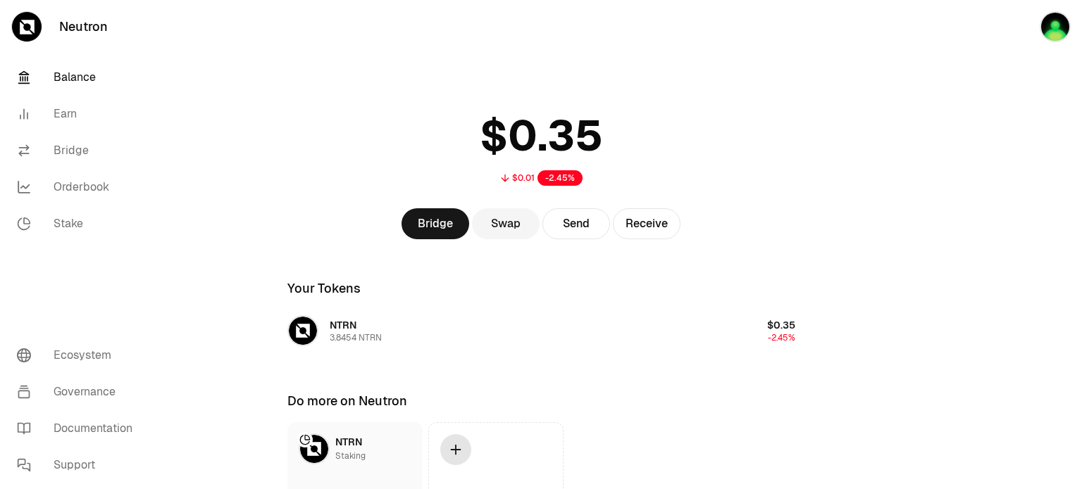
scroll to position [101, 0]
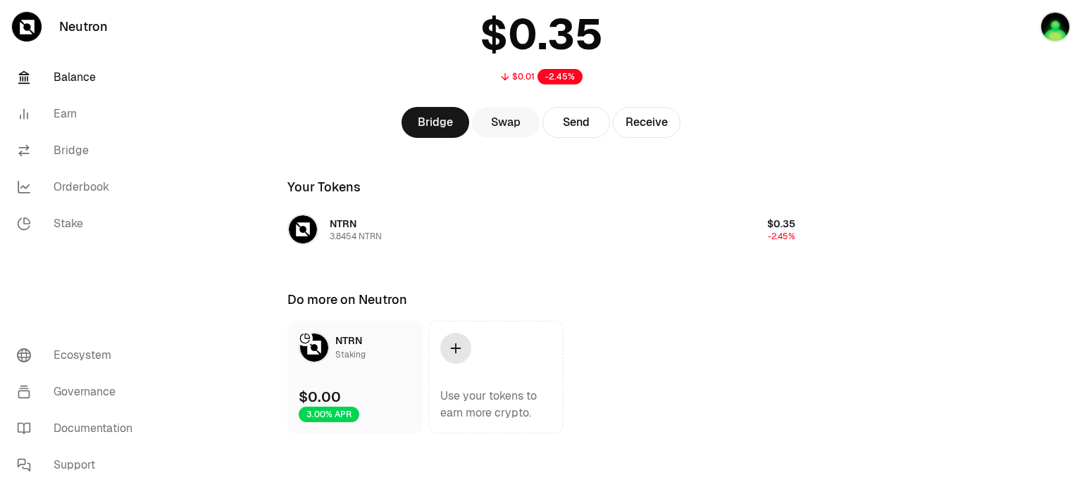
click at [512, 120] on link "Swap" at bounding box center [506, 122] width 68 height 31
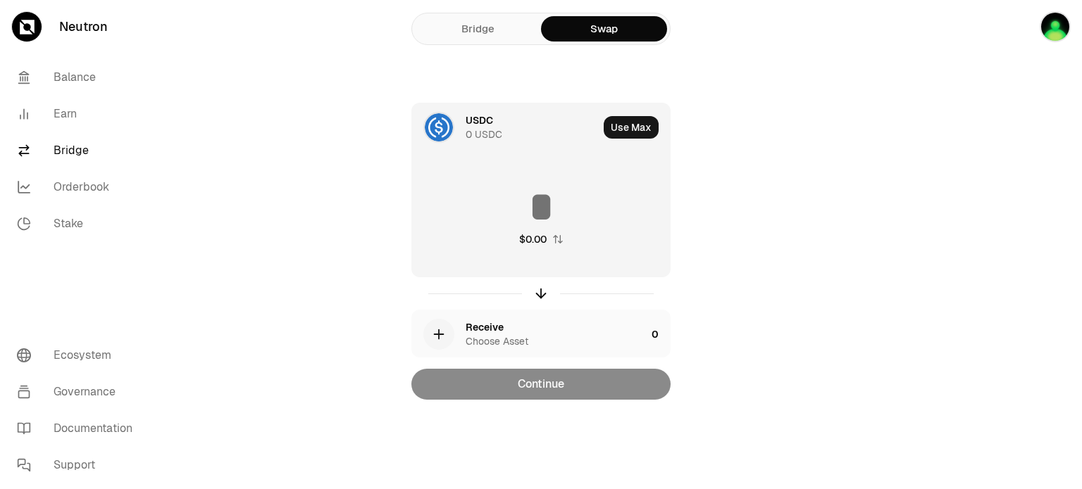
click at [478, 127] on div "0 USDC" at bounding box center [484, 134] width 37 height 14
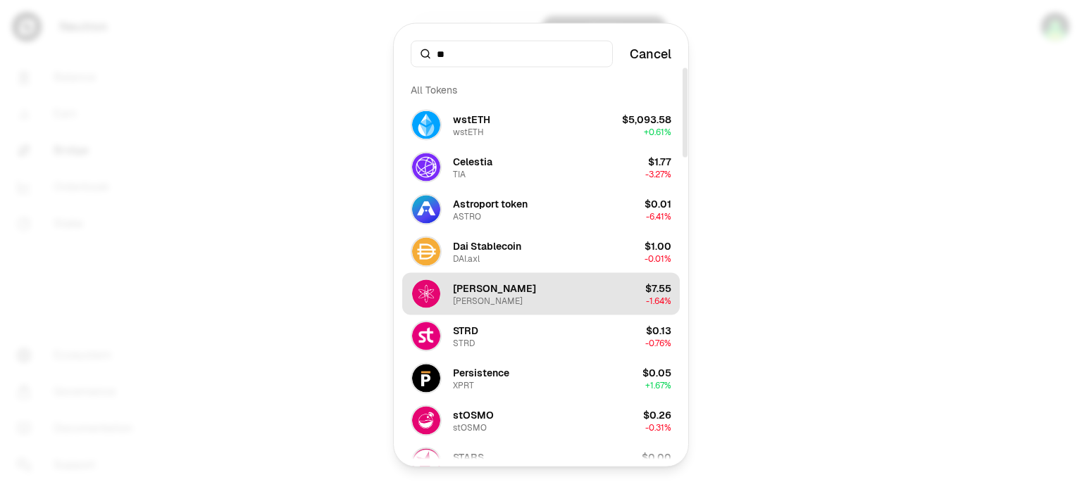
type input "**"
click at [494, 304] on button "[PERSON_NAME] [PERSON_NAME] $7.55 -1.64%" at bounding box center [540, 294] width 277 height 42
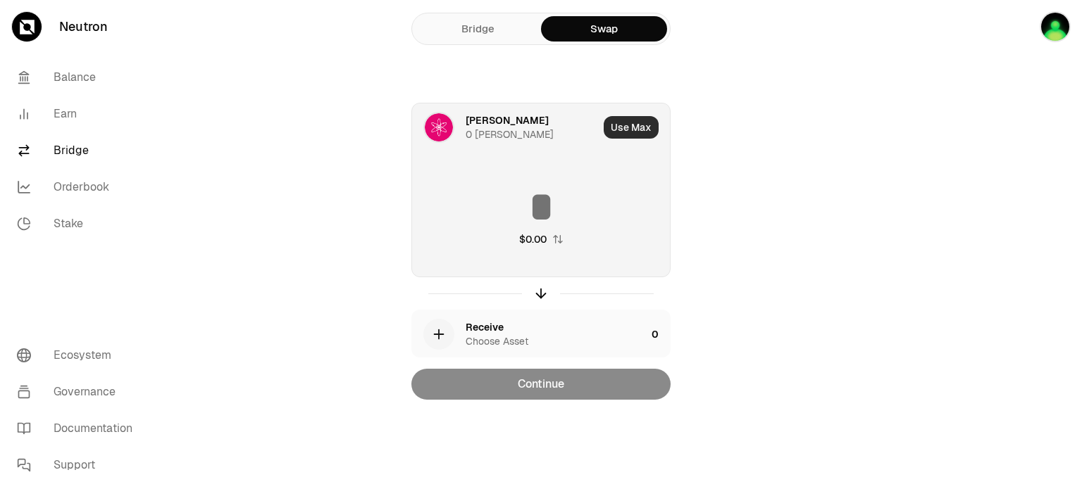
click at [623, 126] on button "Use Max" at bounding box center [631, 127] width 55 height 23
type input "*"
click at [444, 332] on icon "button" at bounding box center [438, 334] width 15 height 15
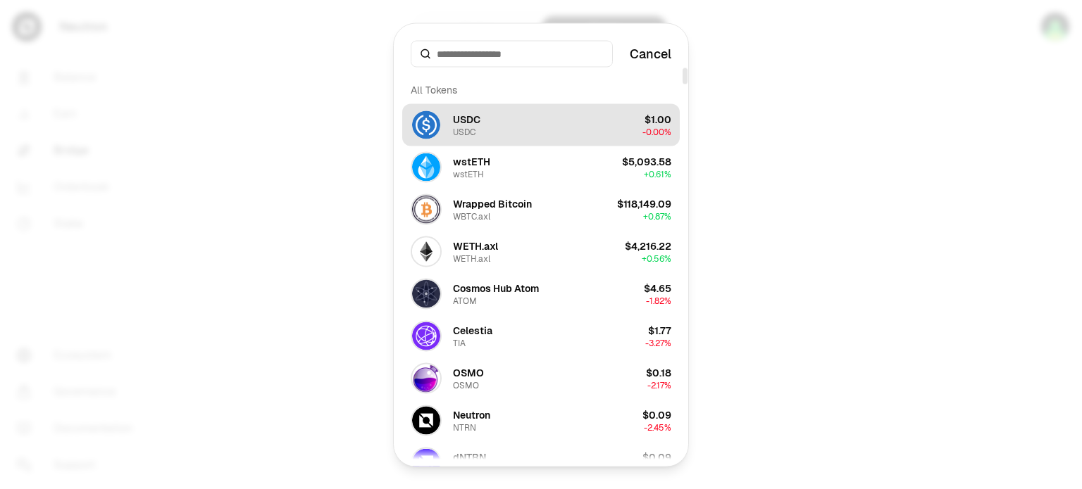
click at [494, 118] on button "USDC USDC $1.00 -0.00%" at bounding box center [540, 125] width 277 height 42
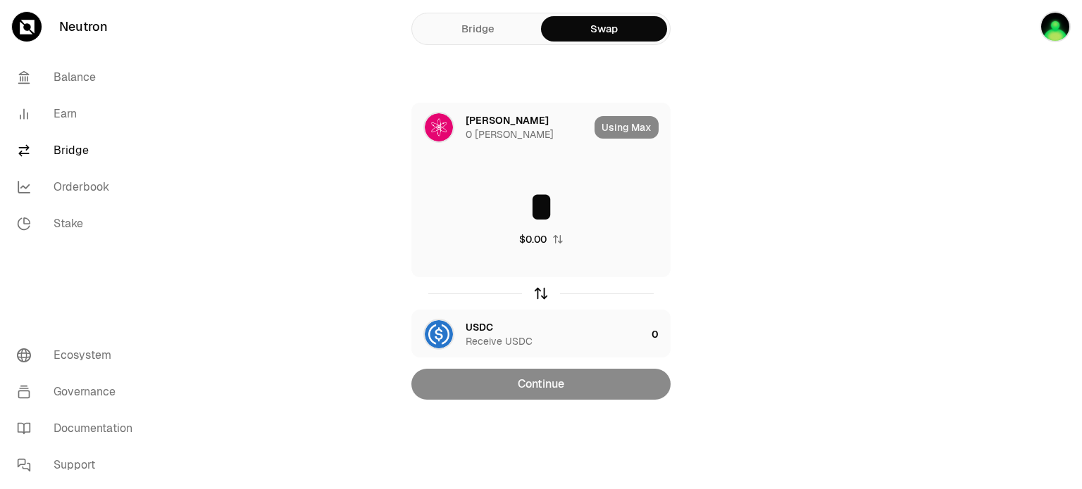
click at [537, 301] on div at bounding box center [540, 293] width 259 height 32
click at [541, 295] on icon "button" at bounding box center [541, 293] width 0 height 9
click at [631, 125] on div "Using Max" at bounding box center [631, 128] width 75 height 48
click at [541, 292] on icon "button" at bounding box center [540, 293] width 15 height 15
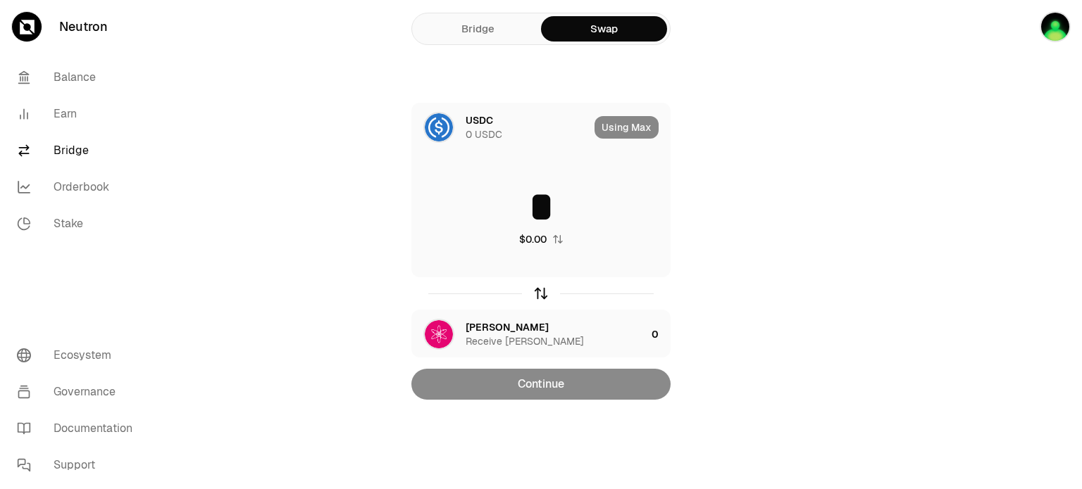
click at [541, 292] on icon "button" at bounding box center [540, 293] width 15 height 15
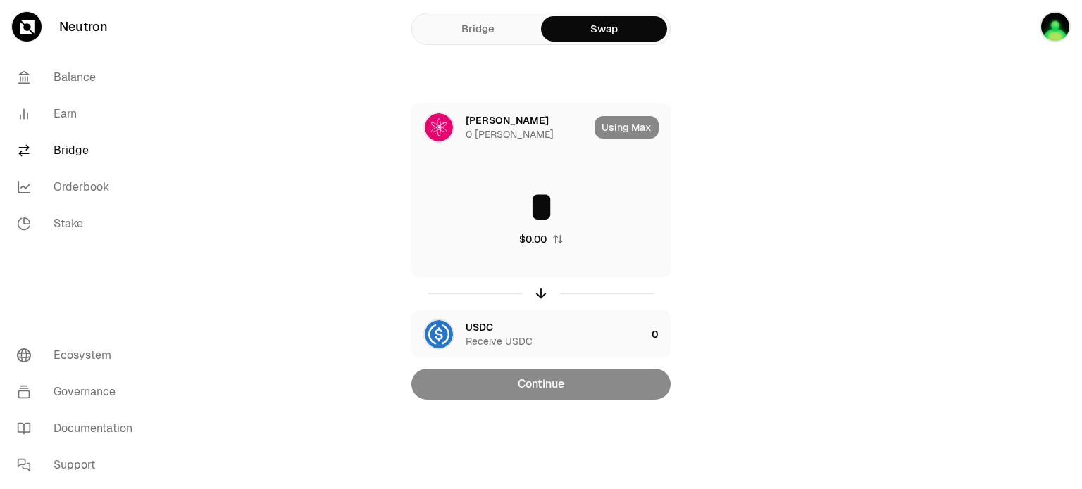
click at [483, 34] on link "Bridge" at bounding box center [478, 28] width 126 height 25
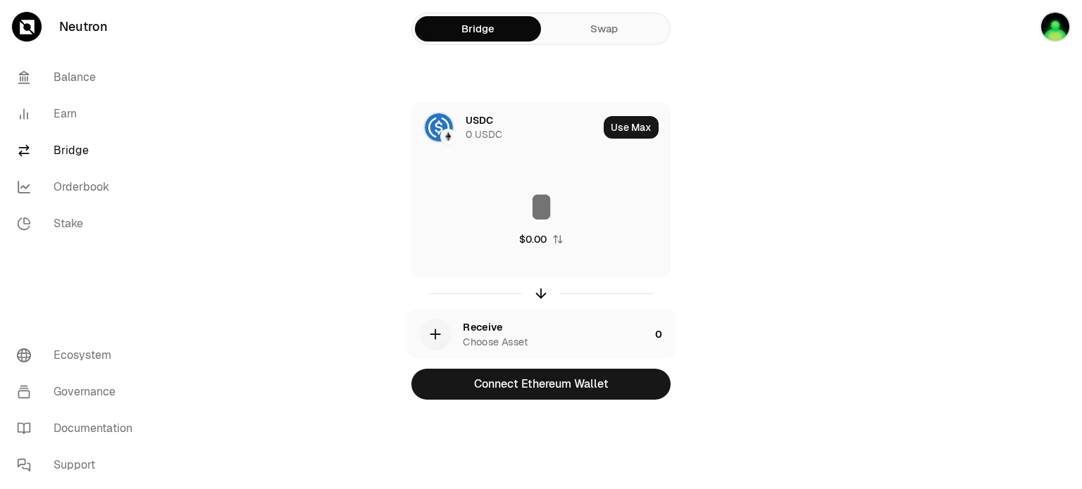
click at [597, 37] on link "Swap" at bounding box center [604, 28] width 126 height 25
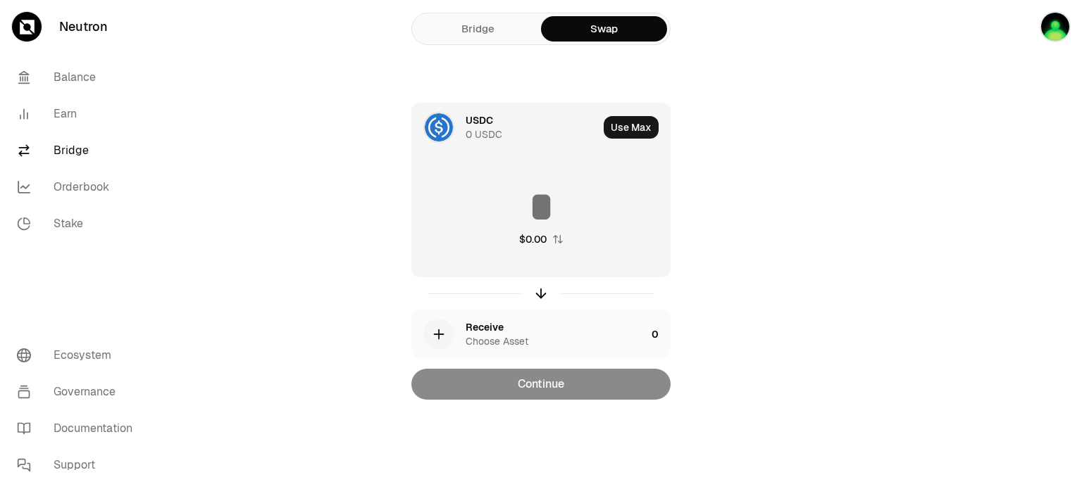
click at [447, 125] on img at bounding box center [439, 127] width 28 height 28
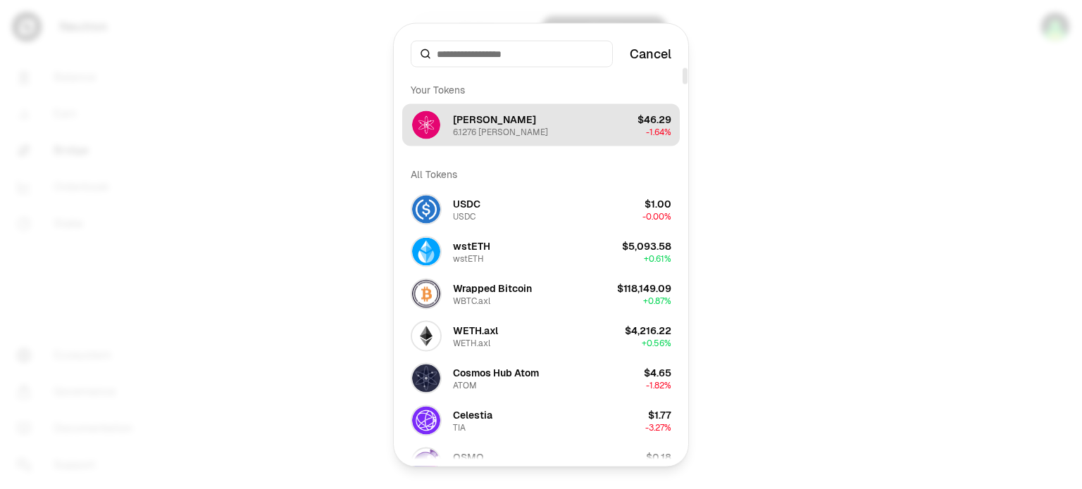
click at [482, 134] on div "6.1276 [PERSON_NAME]" at bounding box center [500, 131] width 95 height 11
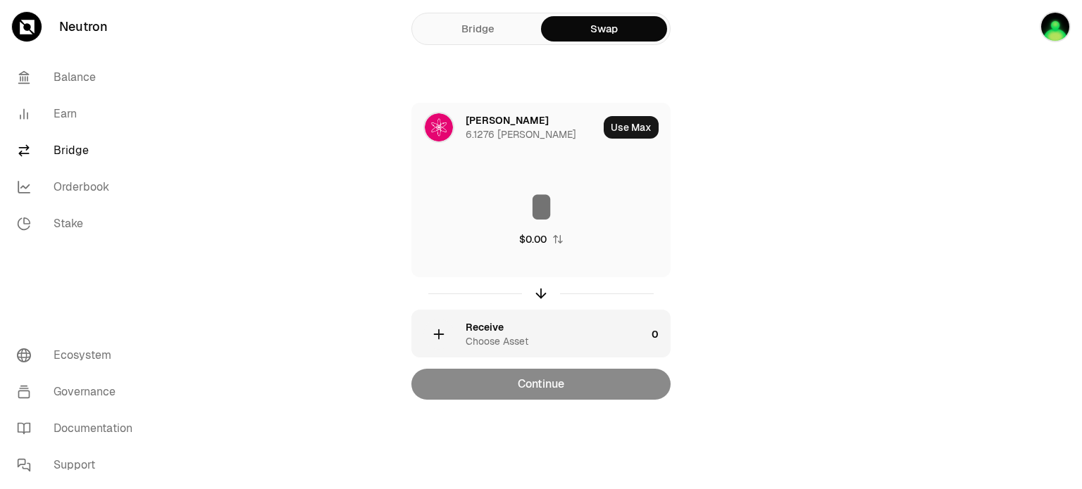
click at [456, 342] on div "Receive Choose Asset" at bounding box center [529, 335] width 234 height 48
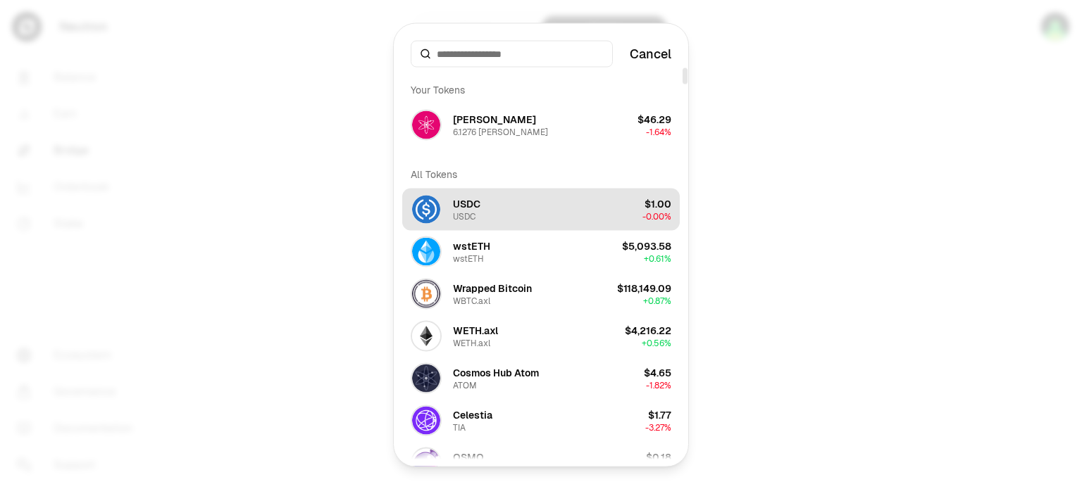
click at [500, 211] on button "USDC USDC $1.00 -0.00%" at bounding box center [540, 209] width 277 height 42
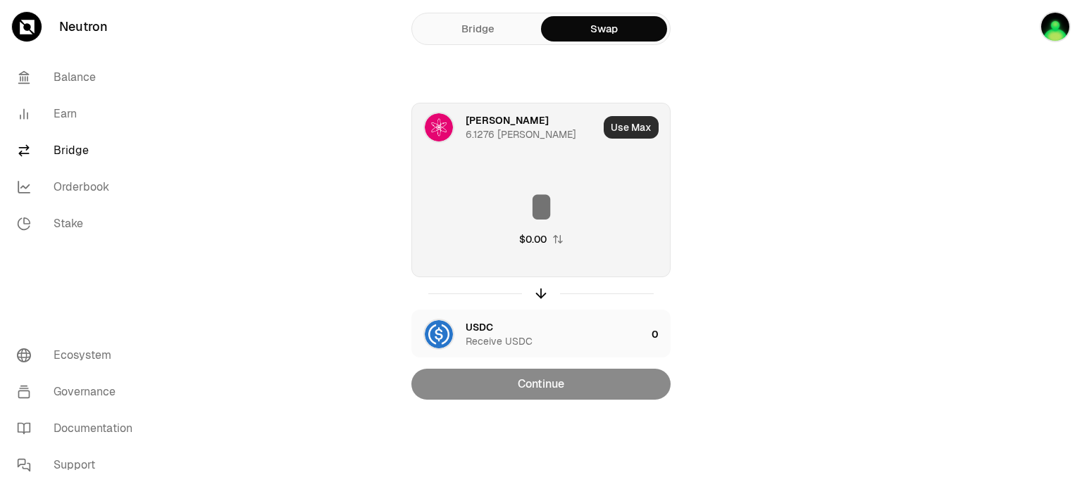
click at [635, 127] on button "Use Max" at bounding box center [631, 127] width 55 height 23
type input "********"
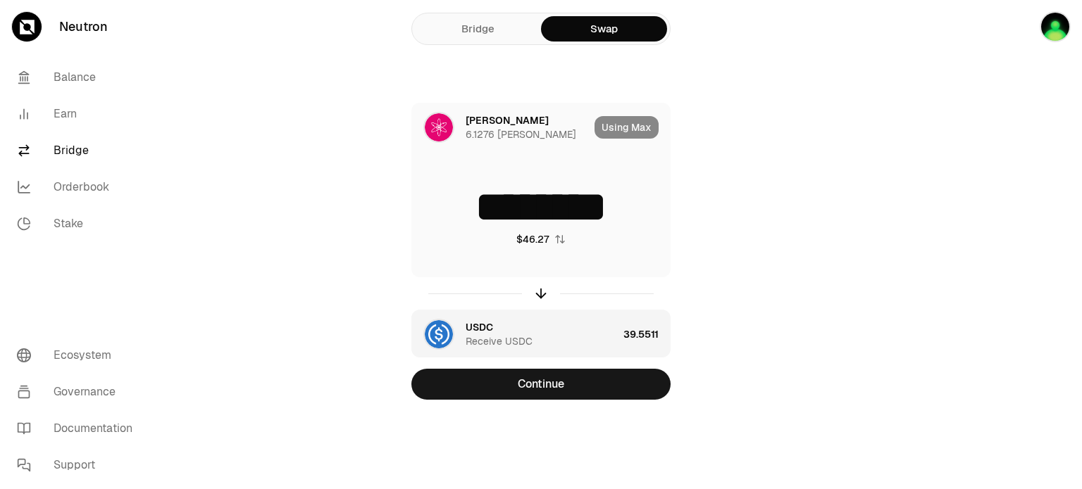
click at [496, 323] on div "USDC Receive USDC" at bounding box center [542, 334] width 152 height 28
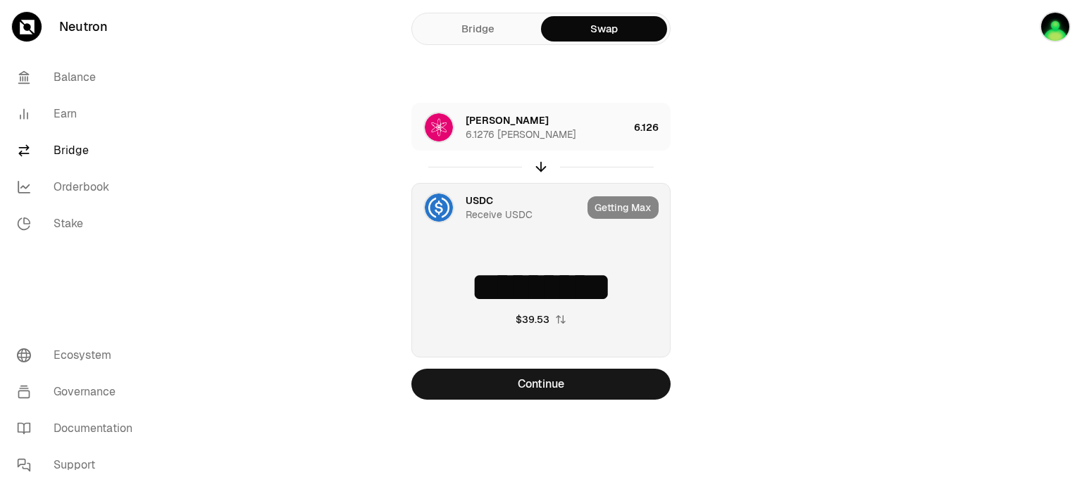
click at [456, 202] on div "USDC Receive USDC" at bounding box center [497, 208] width 170 height 48
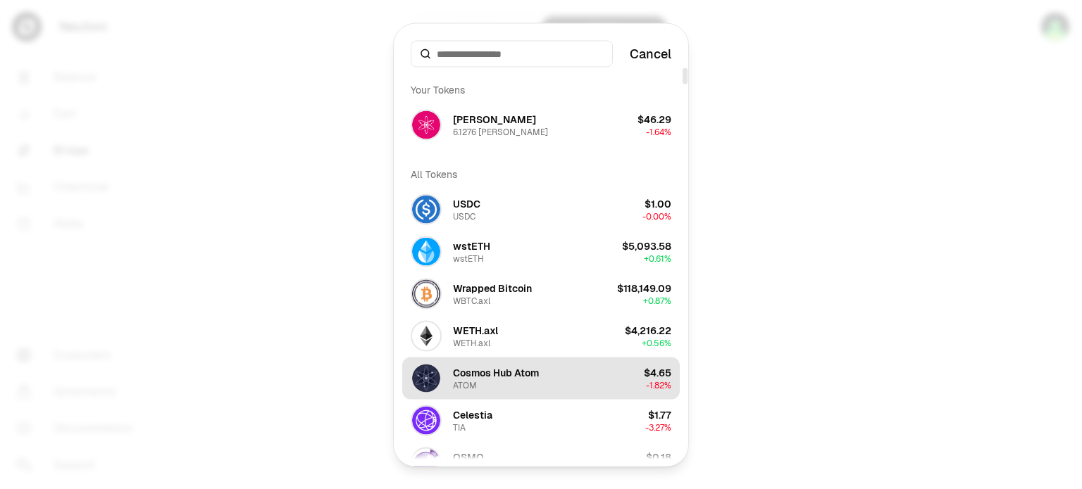
click at [508, 375] on div "Cosmos Hub Atom" at bounding box center [496, 373] width 86 height 14
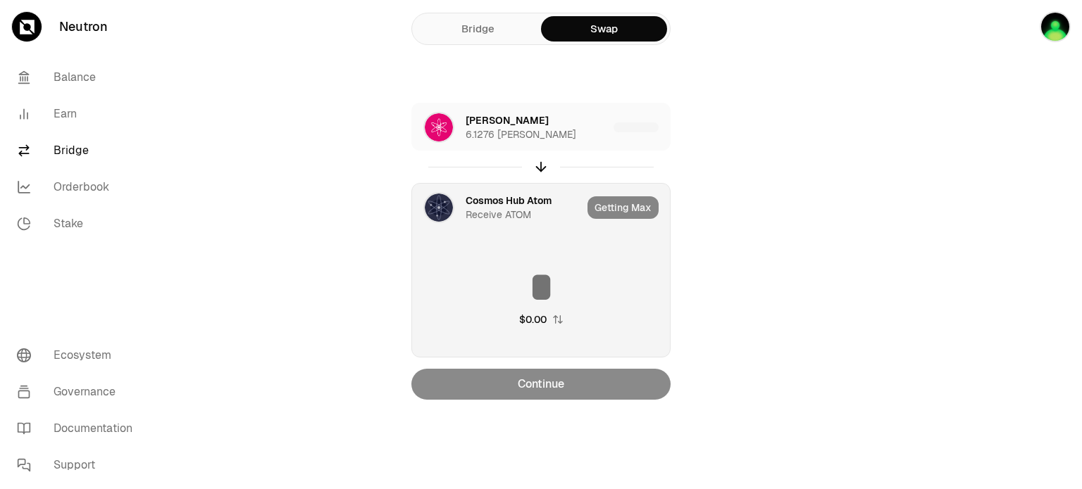
type input "********"
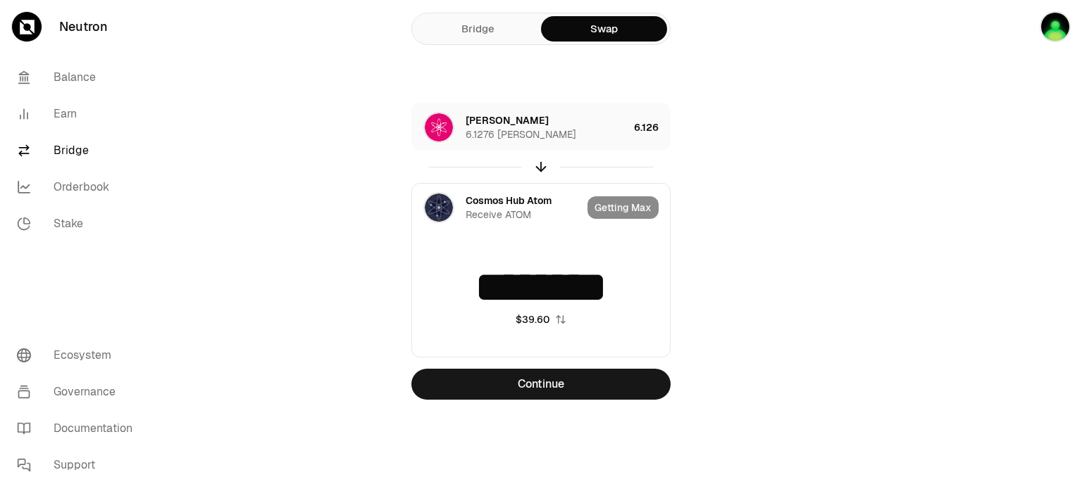
click at [712, 257] on div "[PERSON_NAME] 6.1276 [PERSON_NAME] 6.126 Cosmos Hub Atom Receive ATOM Getting M…" at bounding box center [540, 251] width 473 height 297
click at [541, 170] on icon "button" at bounding box center [541, 167] width 0 height 9
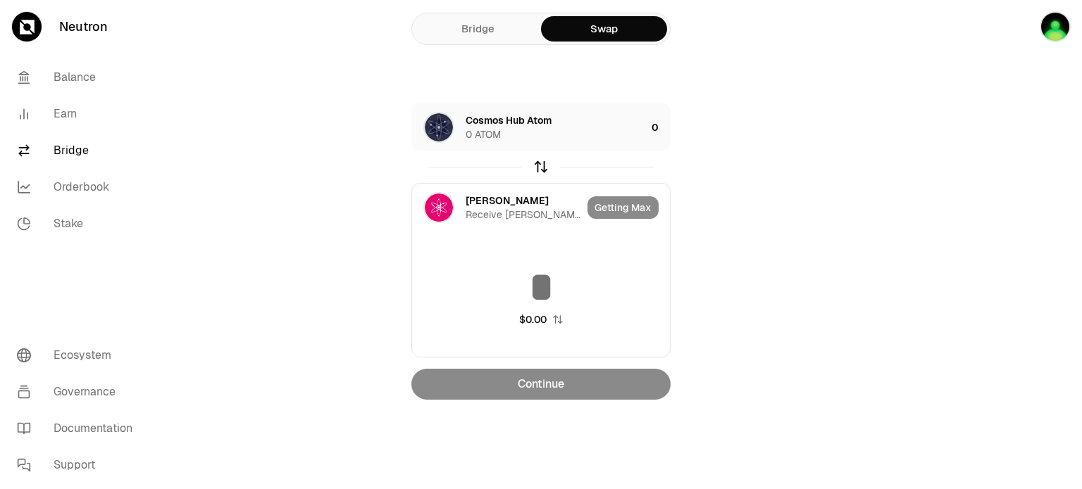
click at [541, 170] on icon "button" at bounding box center [541, 167] width 0 height 9
type input "********"
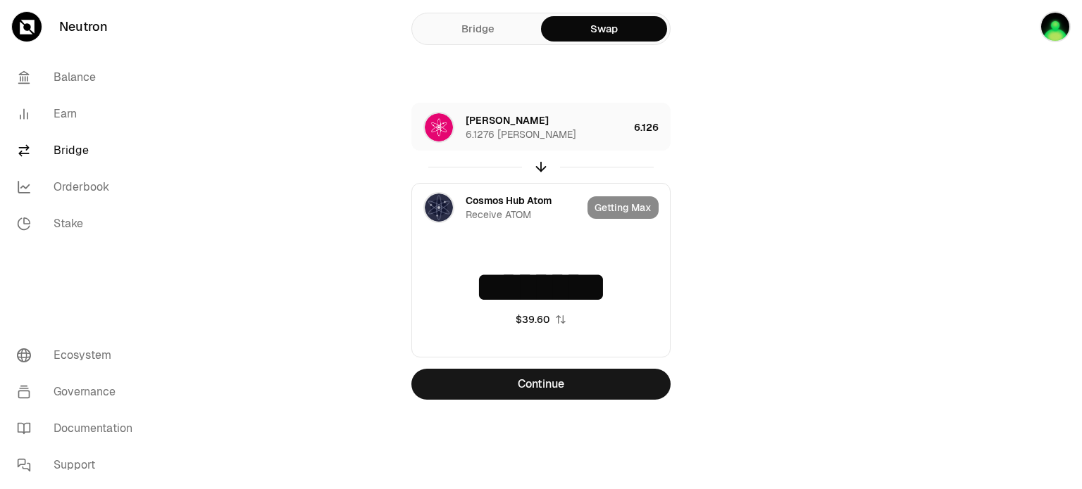
click at [711, 174] on div "[PERSON_NAME] 6.1276 [PERSON_NAME] 6.126 Cosmos Hub Atom Receive ATOM Getting M…" at bounding box center [540, 251] width 473 height 297
click at [477, 25] on link "Bridge" at bounding box center [478, 28] width 126 height 25
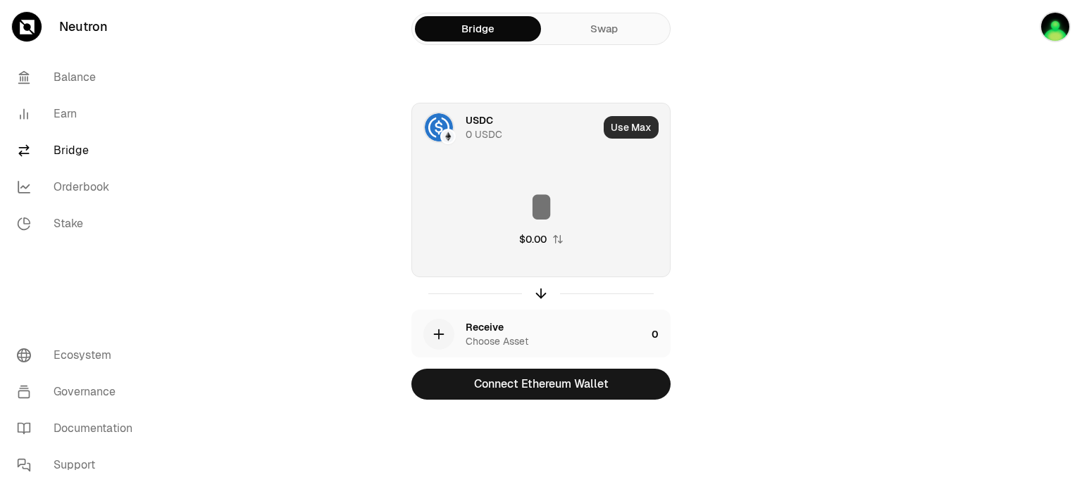
click at [626, 129] on button "Use Max" at bounding box center [631, 127] width 55 height 23
type input "*"
click at [450, 123] on img at bounding box center [439, 127] width 28 height 28
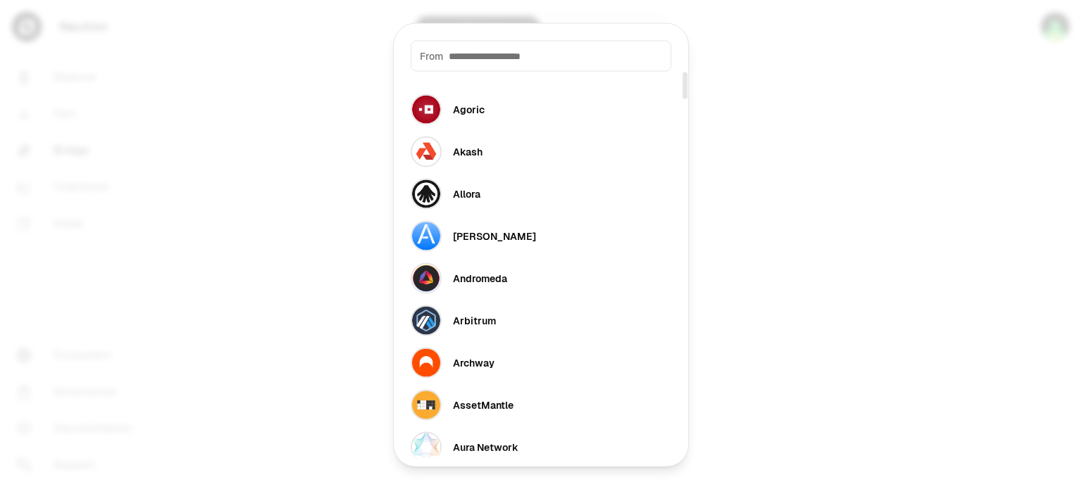
click at [578, 51] on input at bounding box center [555, 56] width 213 height 14
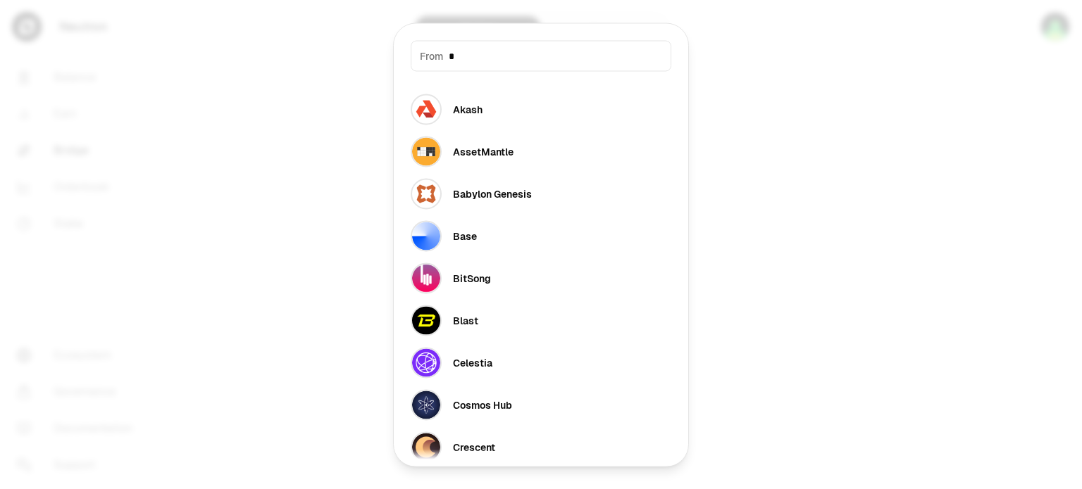
type input "**"
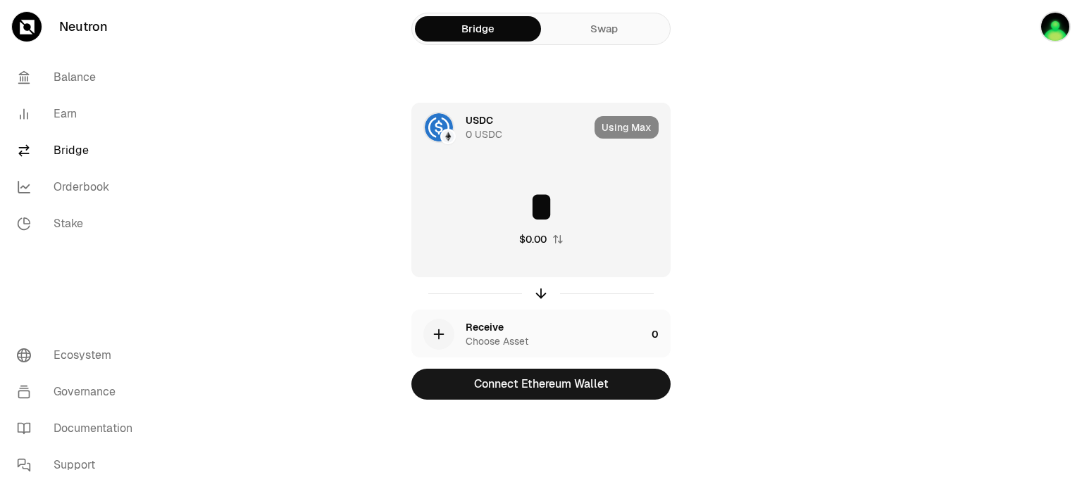
click at [447, 139] on img at bounding box center [448, 136] width 13 height 13
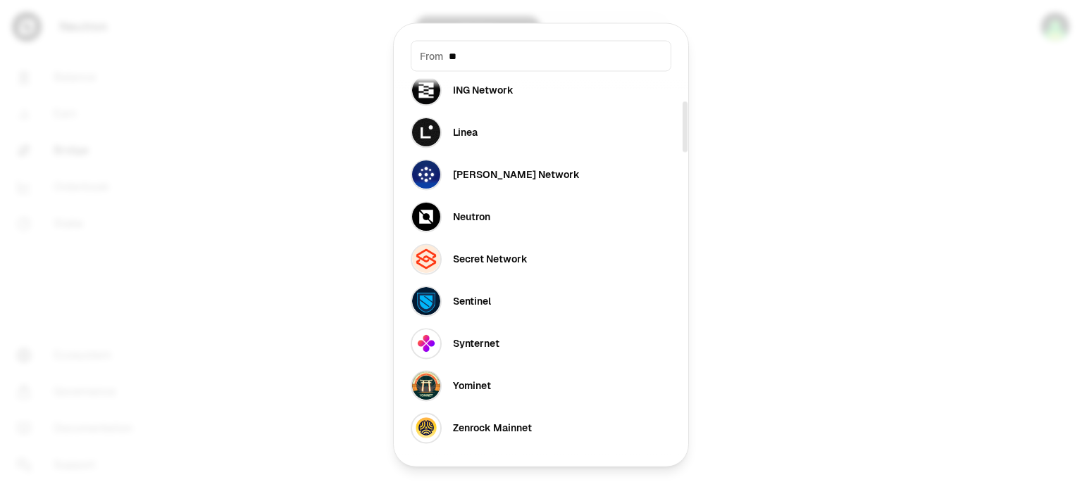
scroll to position [230, 0]
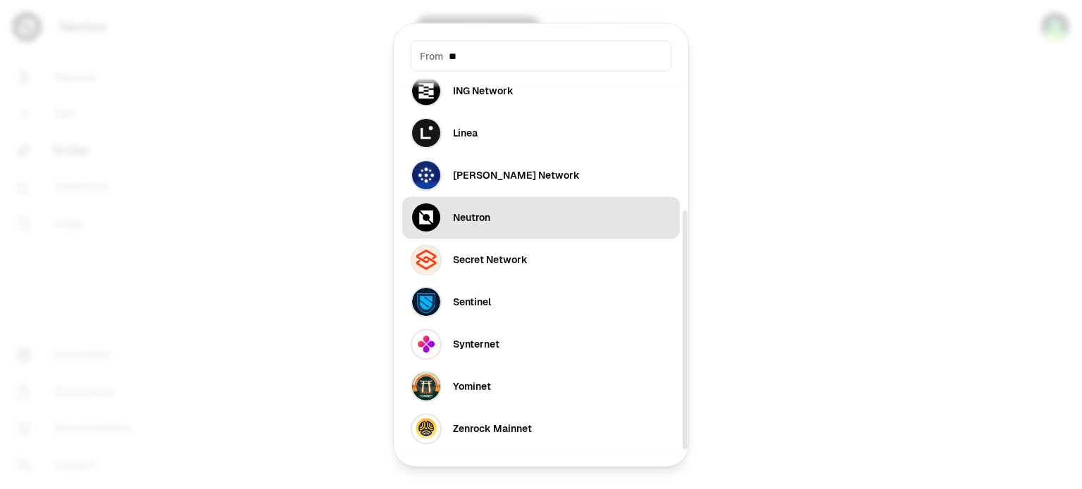
type input "**"
click at [468, 219] on div "Neutron" at bounding box center [471, 218] width 37 height 14
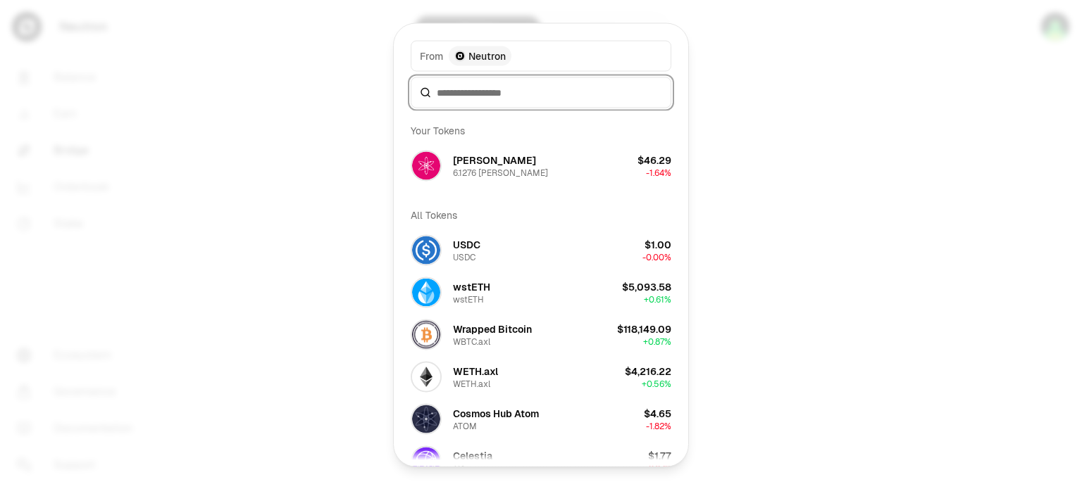
click at [551, 98] on input at bounding box center [549, 92] width 225 height 14
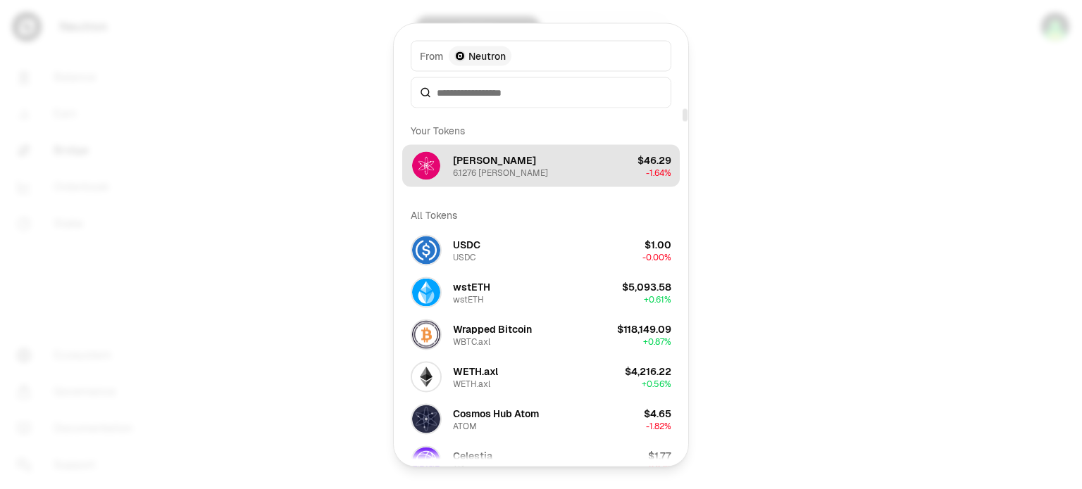
click at [512, 173] on button "[PERSON_NAME] 6.1276 [PERSON_NAME] $46.29 -1.64%" at bounding box center [540, 165] width 277 height 42
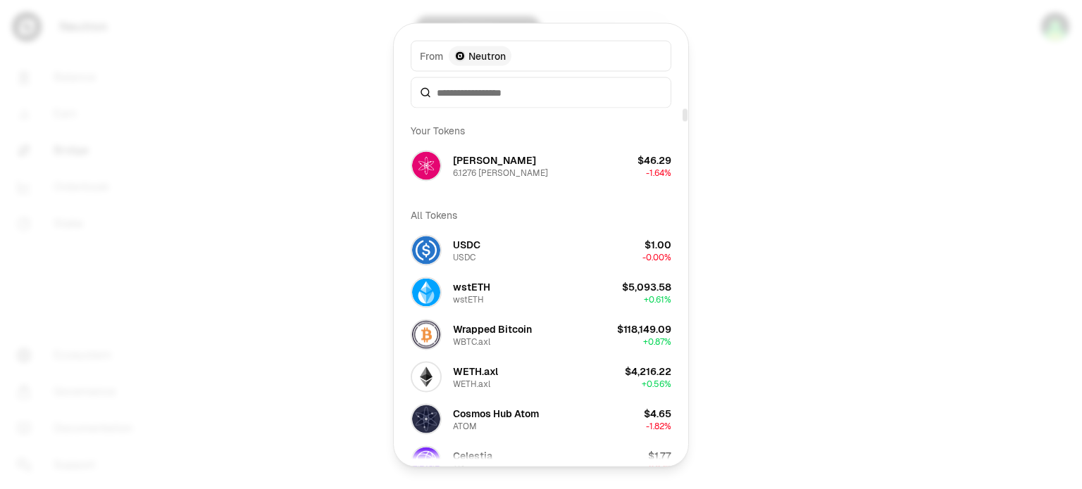
type input "********"
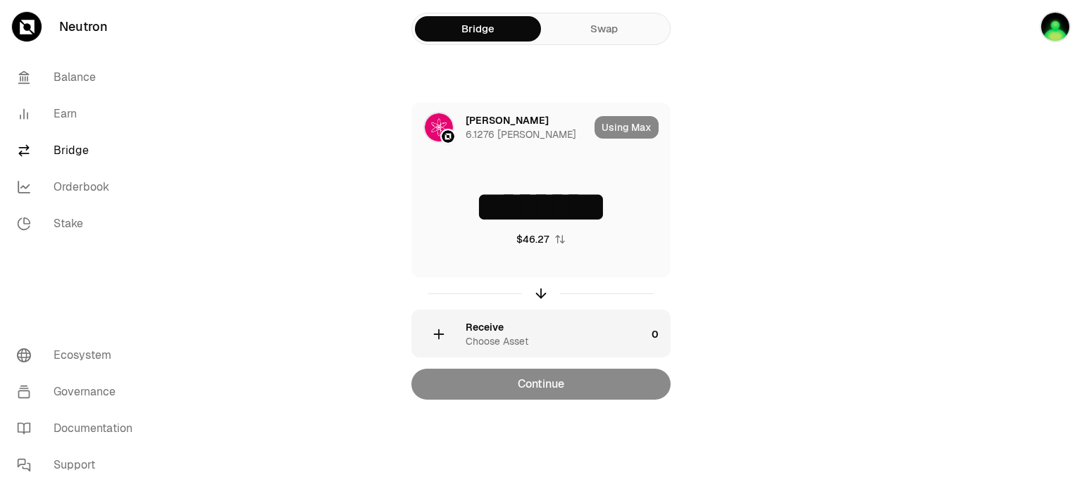
click at [445, 323] on div "button" at bounding box center [438, 334] width 31 height 31
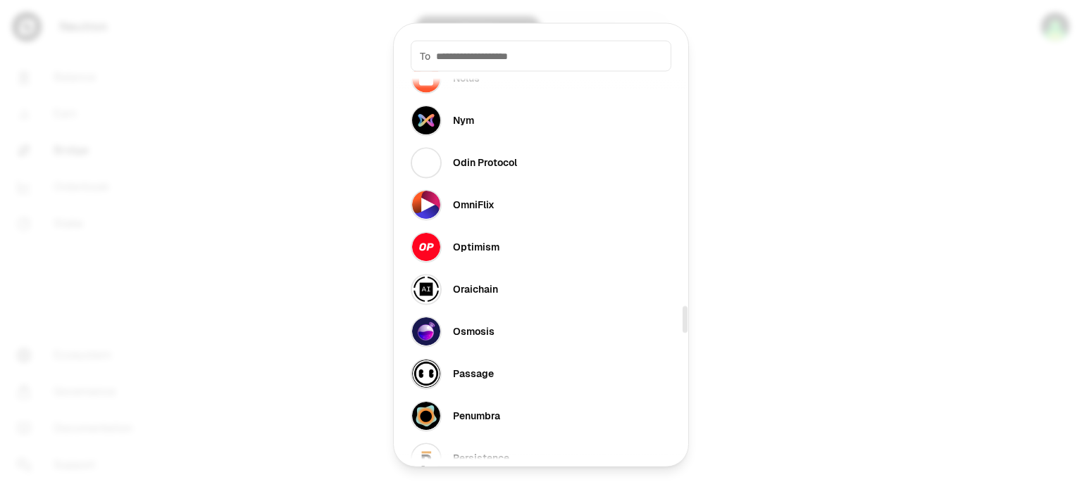
scroll to position [3455, 0]
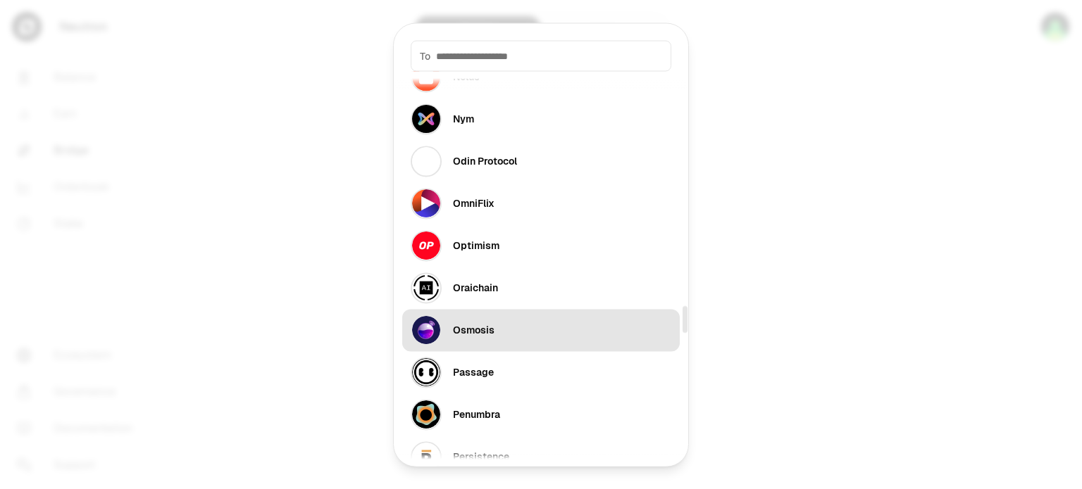
click at [516, 327] on button "Osmosis" at bounding box center [540, 330] width 277 height 42
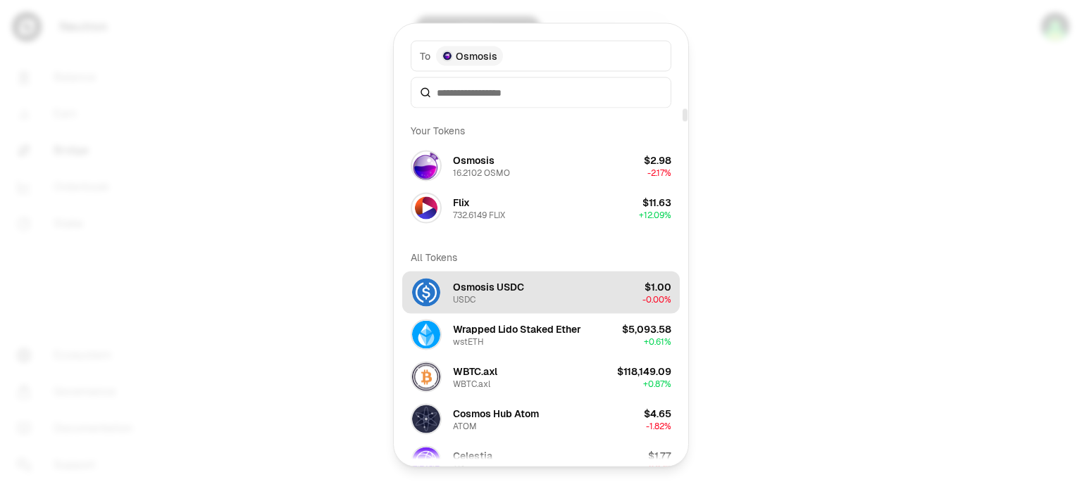
click at [528, 301] on button "Osmosis USDC USDC $1.00 -0.00%" at bounding box center [540, 292] width 277 height 42
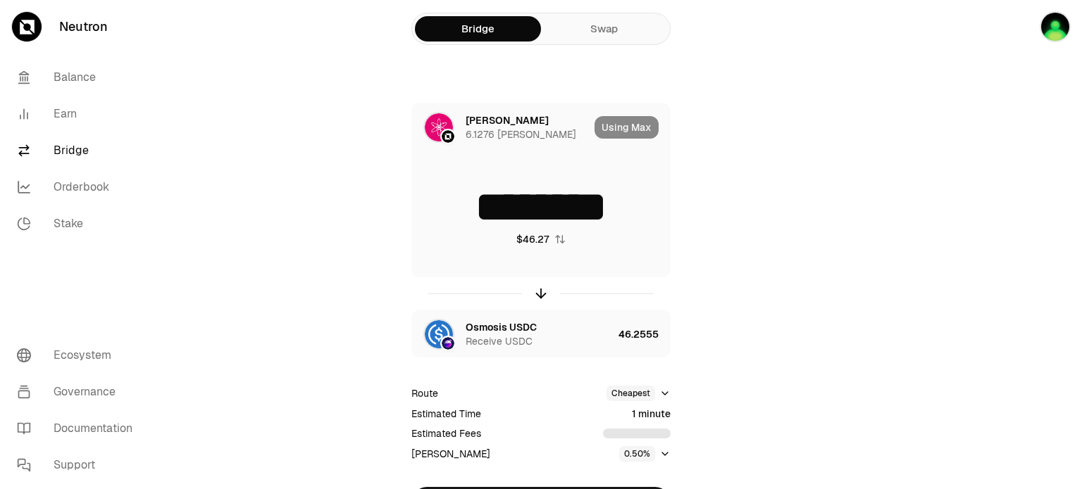
scroll to position [85, 0]
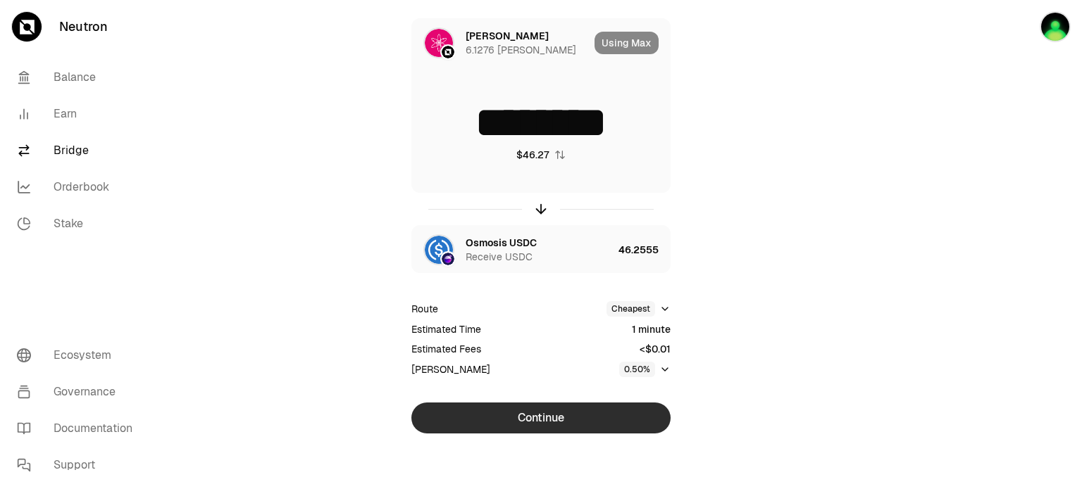
click at [544, 414] on button "Continue" at bounding box center [540, 418] width 259 height 31
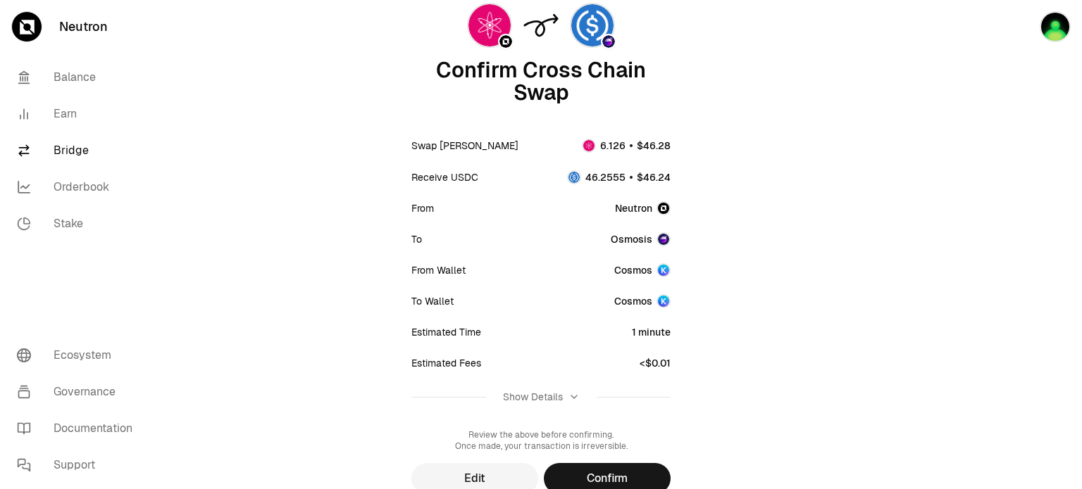
scroll to position [171, 0]
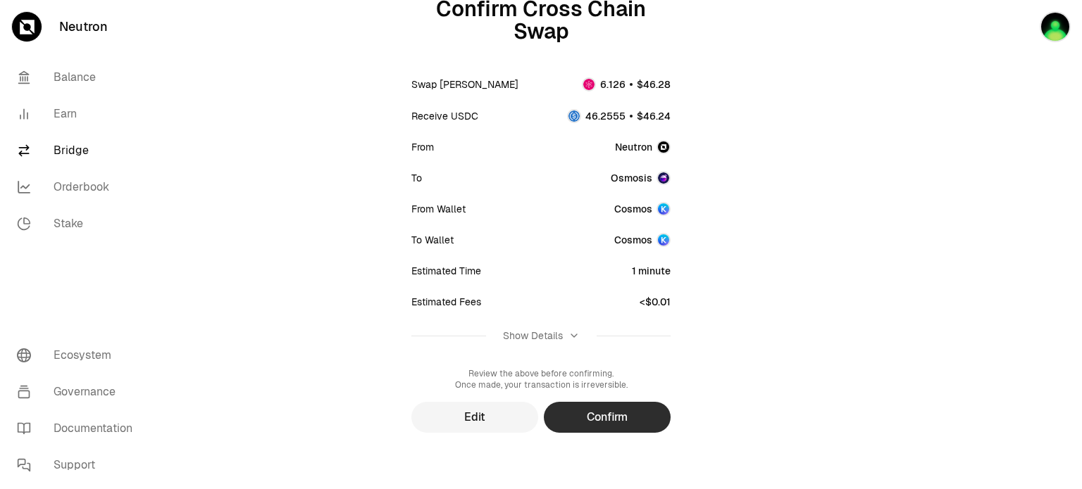
click at [620, 423] on button "Confirm" at bounding box center [607, 417] width 127 height 31
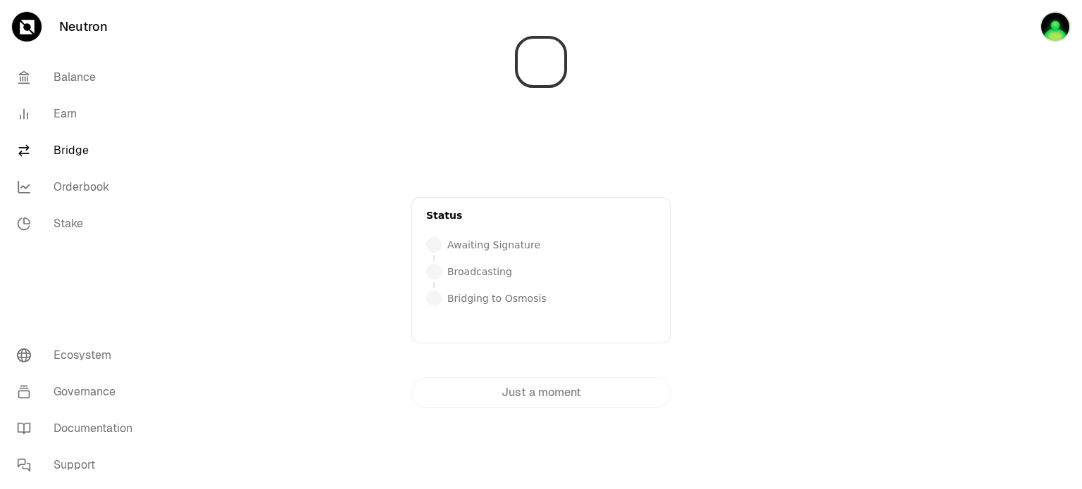
scroll to position [0, 0]
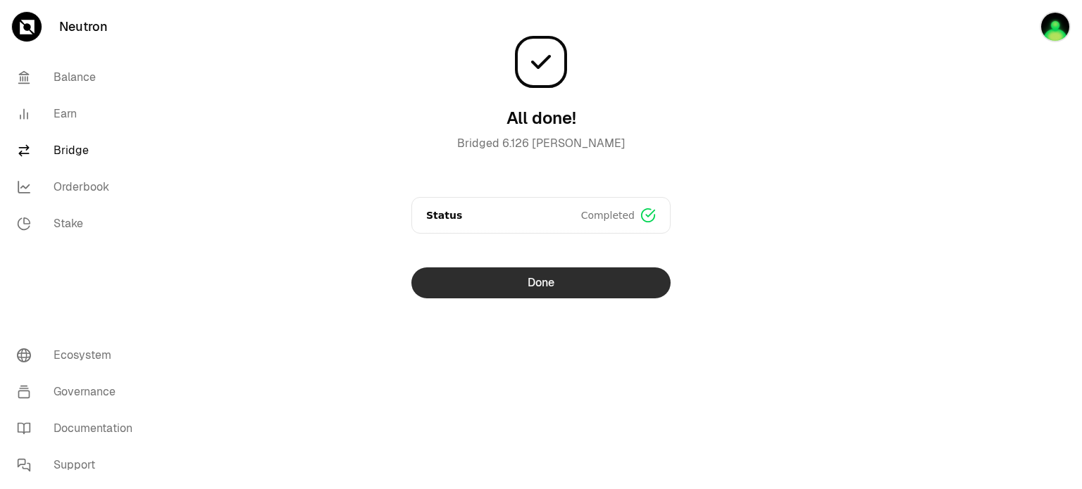
click at [559, 279] on button "Done" at bounding box center [540, 283] width 259 height 31
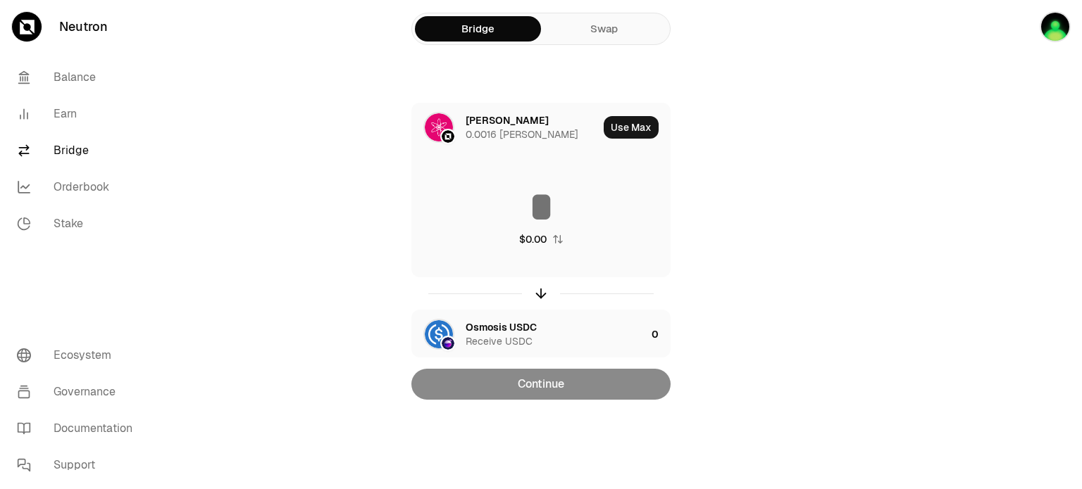
click at [730, 206] on div "[PERSON_NAME] 0.0016 [PERSON_NAME] Use Max $0.00 Osmosis USDC Receive USDC 0 Co…" at bounding box center [540, 251] width 473 height 297
